Goal: Task Accomplishment & Management: Manage account settings

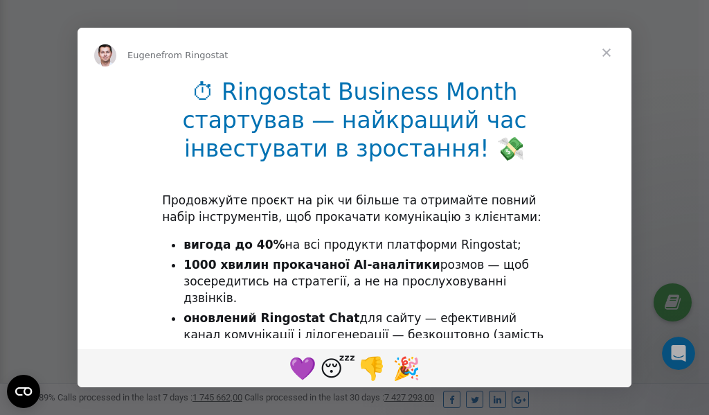
click at [610, 53] on span "Close" at bounding box center [607, 53] width 50 height 50
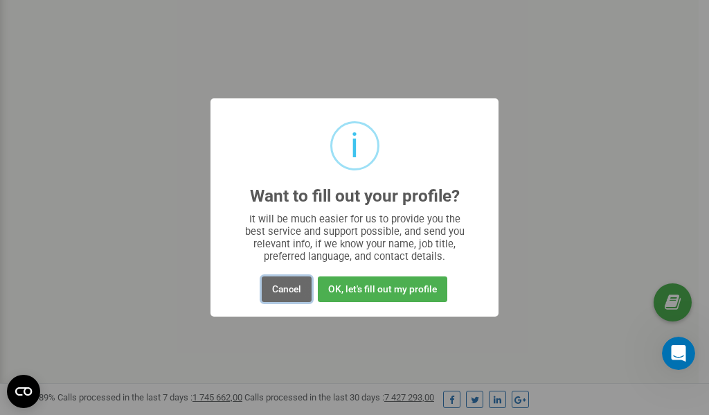
click at [284, 291] on button "Cancel" at bounding box center [287, 289] width 50 height 26
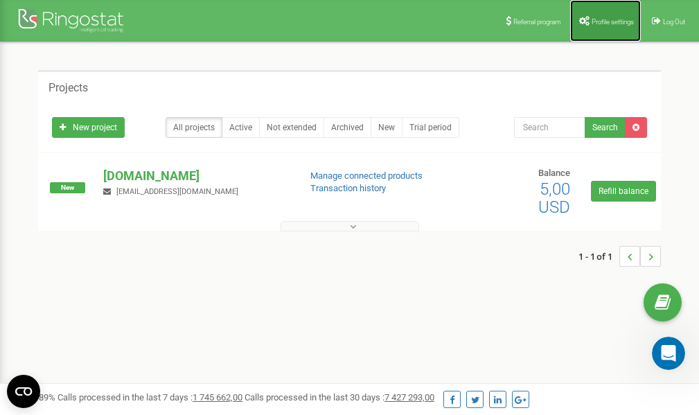
click at [602, 19] on span "Profile settings" at bounding box center [613, 22] width 42 height 8
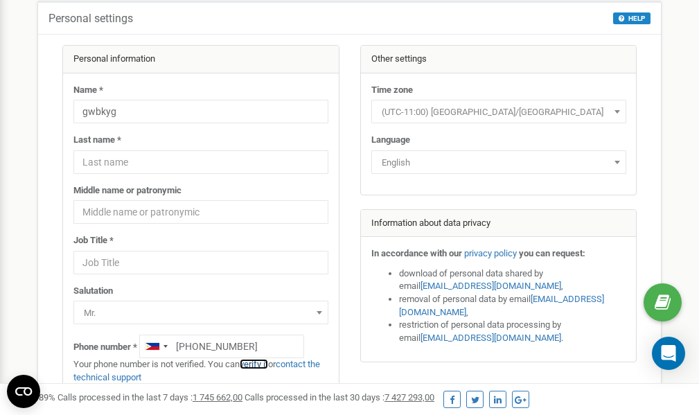
click at [265, 364] on link "verify it" at bounding box center [254, 364] width 28 height 10
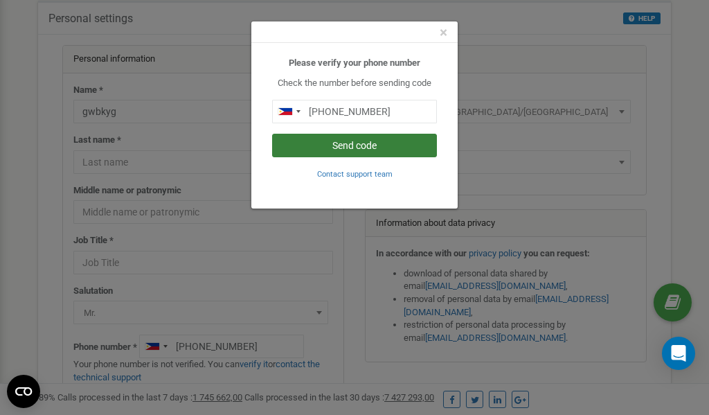
click at [389, 145] on button "Send code" at bounding box center [354, 146] width 165 height 24
